Goal: Information Seeking & Learning: Learn about a topic

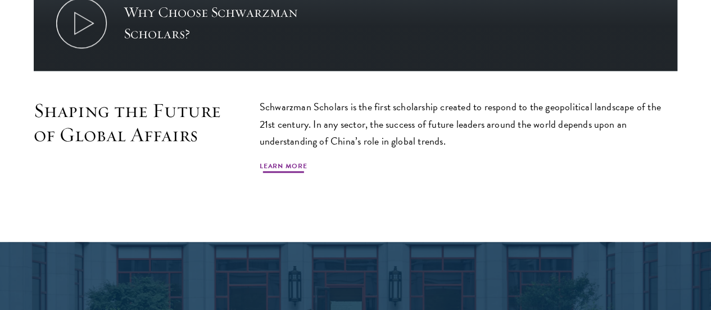
scroll to position [626, 0]
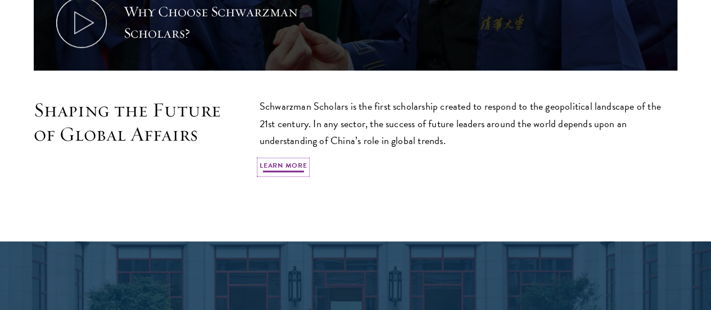
click at [307, 160] on link "Learn More" at bounding box center [284, 166] width 48 height 13
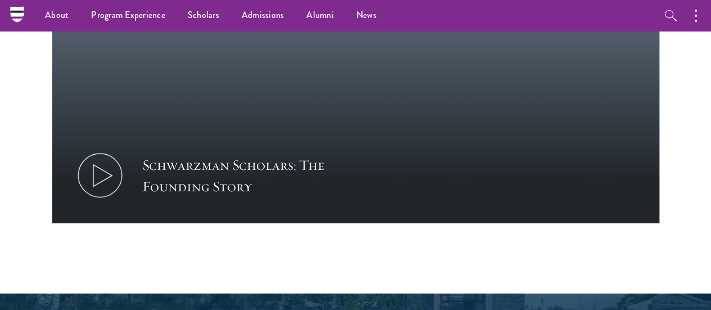
scroll to position [1471, 0]
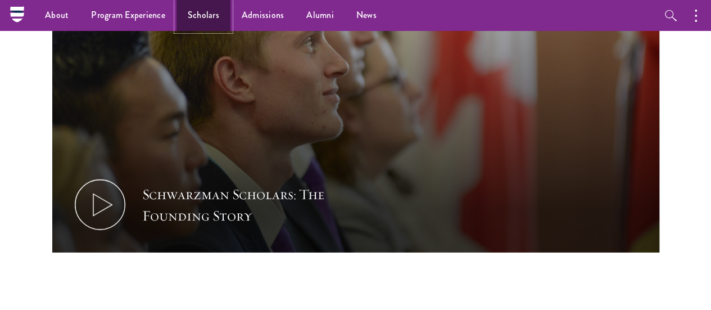
click at [206, 16] on link "Scholars" at bounding box center [203, 15] width 54 height 31
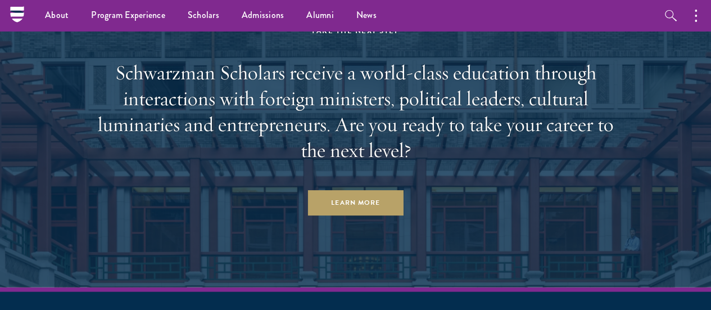
scroll to position [3196, 0]
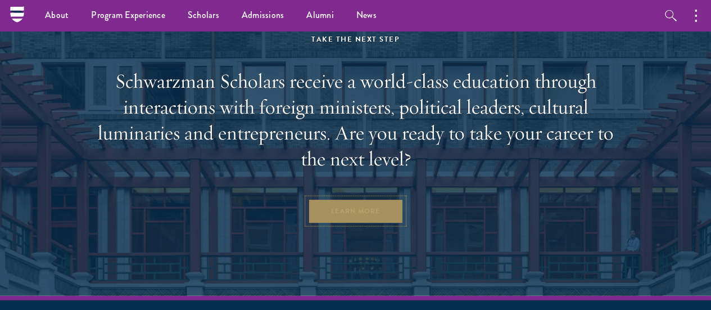
click at [360, 214] on link "Learn More" at bounding box center [355, 210] width 96 height 25
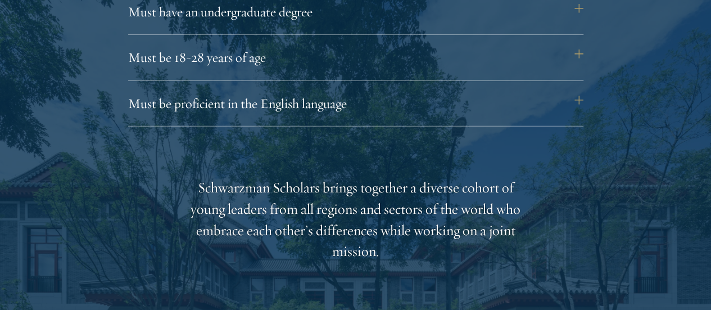
scroll to position [1615, 0]
click at [574, 89] on button "Must be proficient in the English language" at bounding box center [361, 102] width 455 height 27
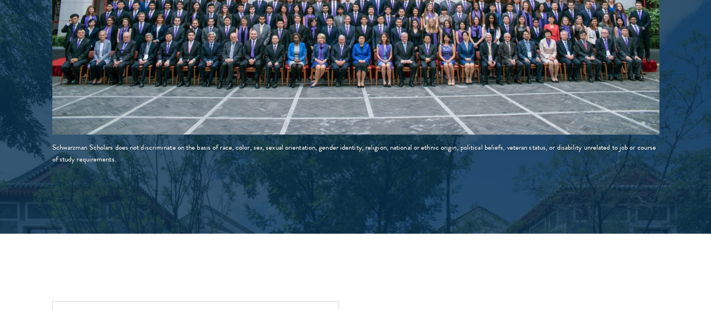
scroll to position [2407, 0]
